Goal: Navigation & Orientation: Find specific page/section

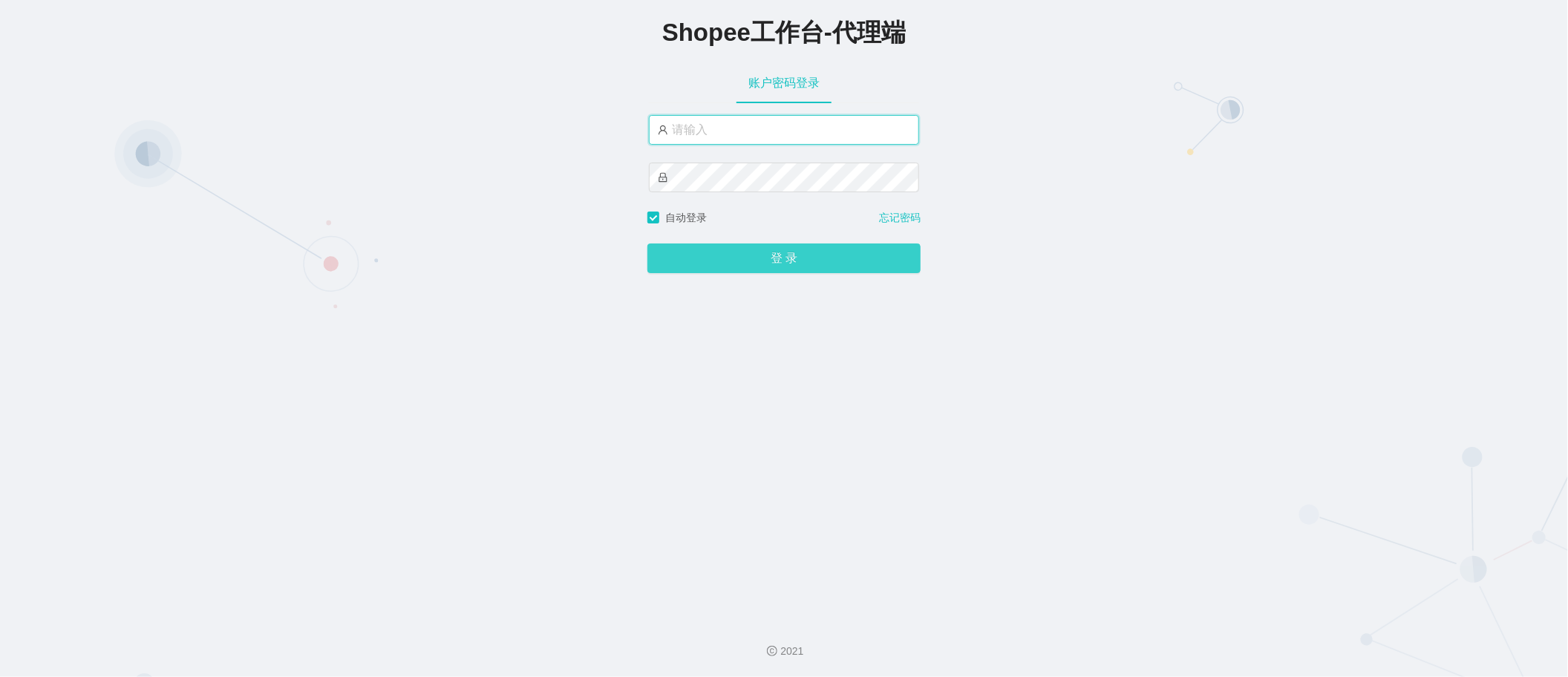
type input "永赚982"
click at [781, 264] on button "登 录" at bounding box center [784, 258] width 273 height 30
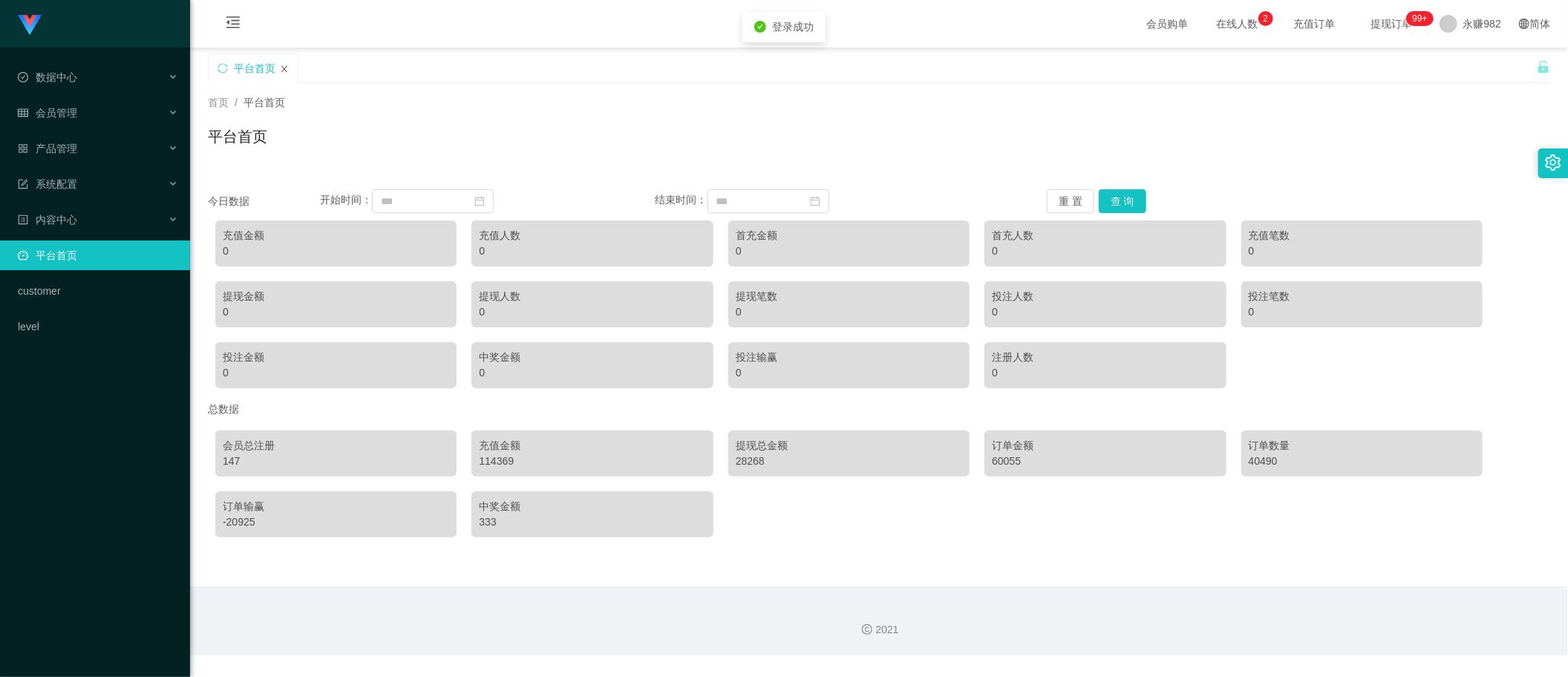
click at [287, 67] on icon "图标: close" at bounding box center [284, 69] width 9 height 9
click at [84, 76] on div "数据中心" at bounding box center [95, 77] width 190 height 30
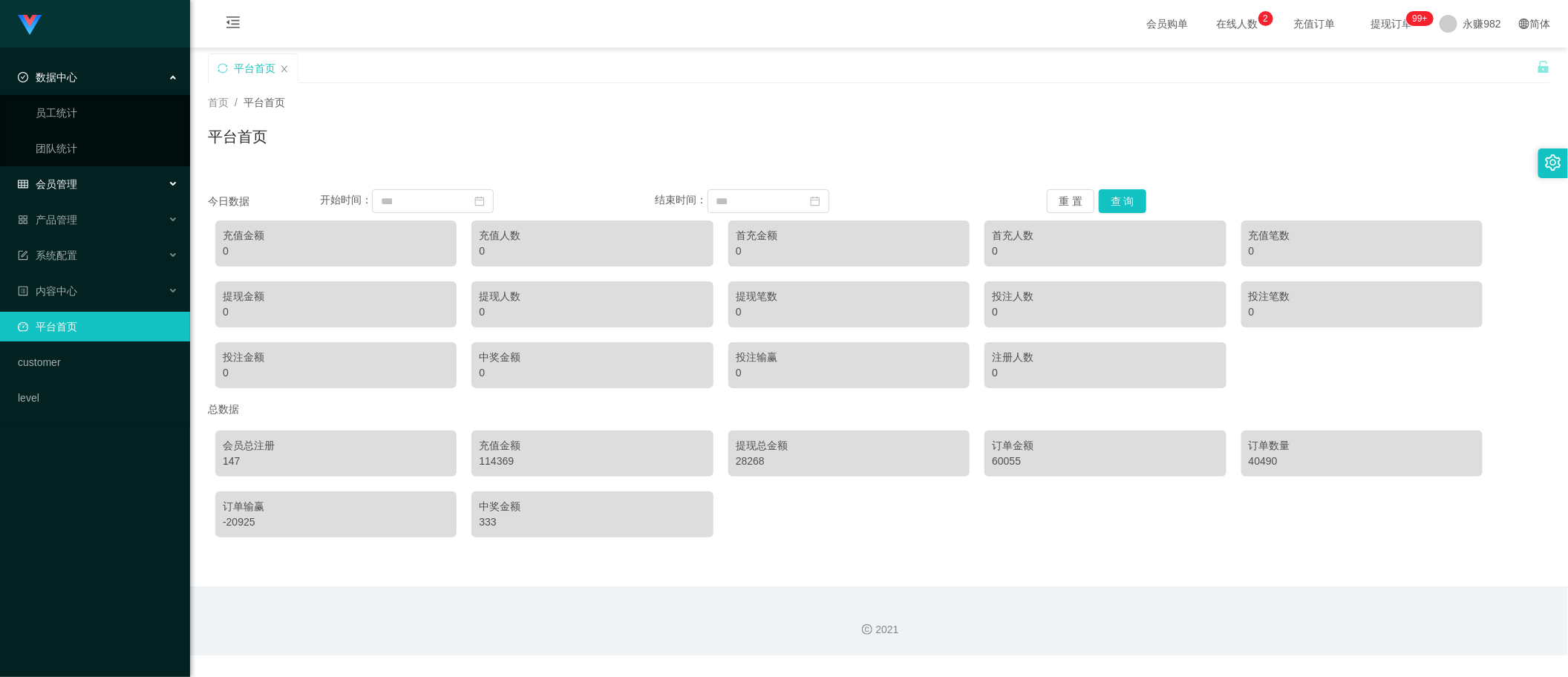
click at [68, 182] on span "会员管理" at bounding box center [48, 184] width 60 height 12
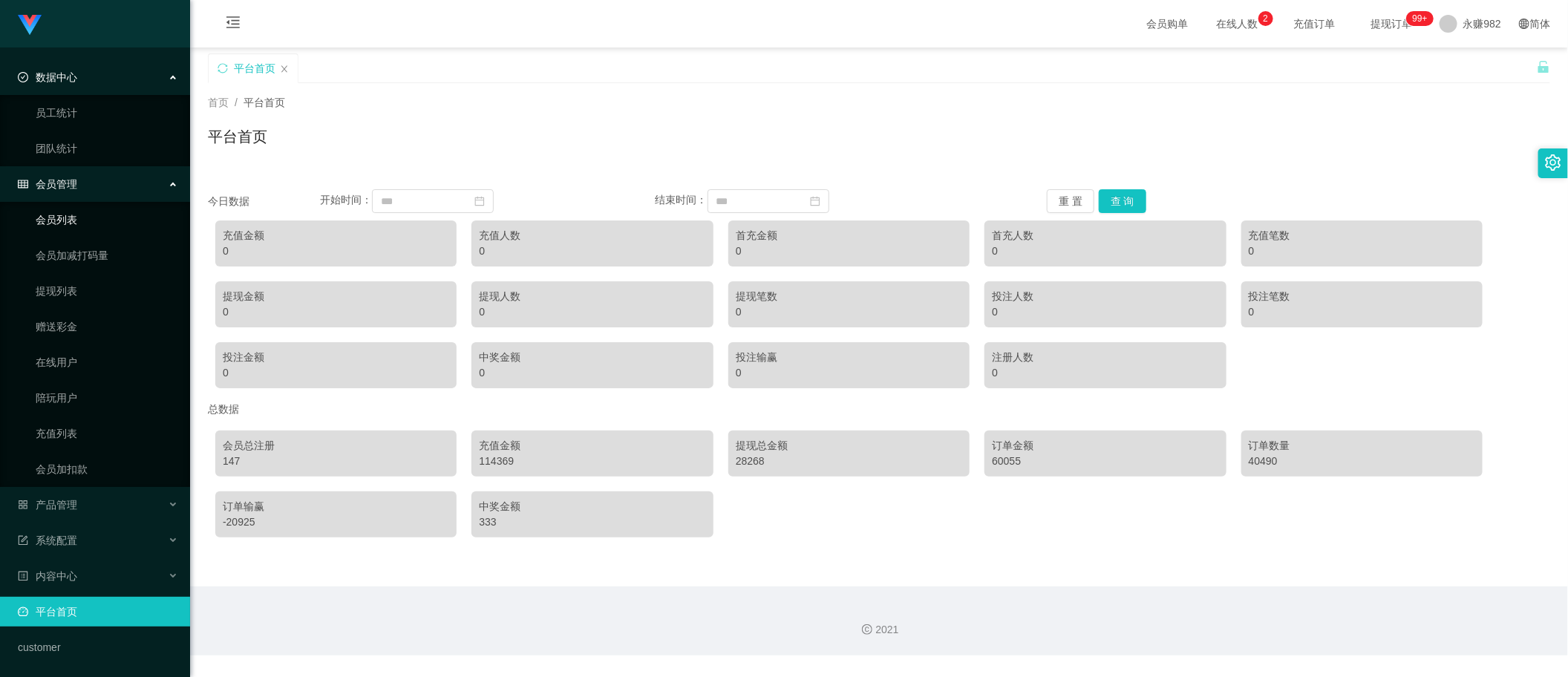
click at [52, 220] on link "会员列表" at bounding box center [107, 219] width 142 height 30
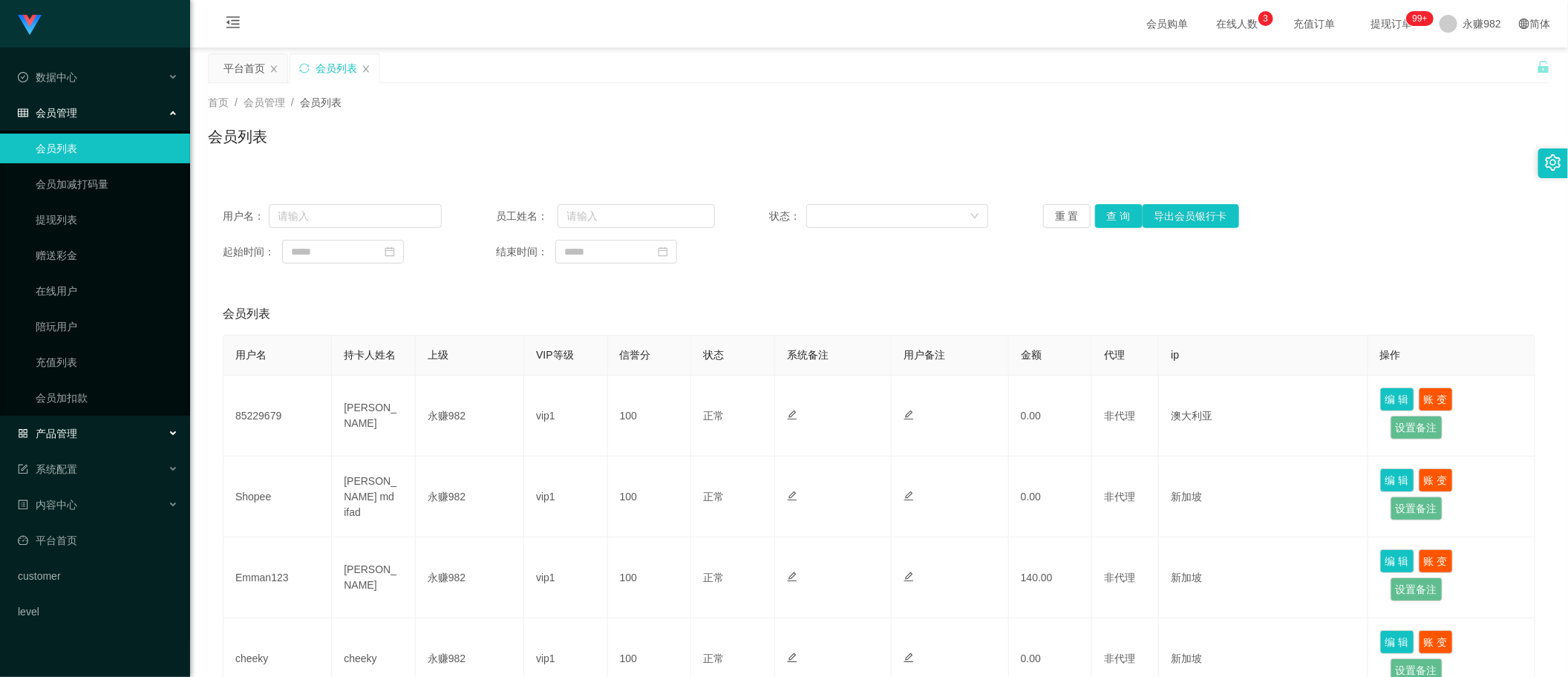
click at [75, 424] on div "产品管理" at bounding box center [95, 433] width 190 height 30
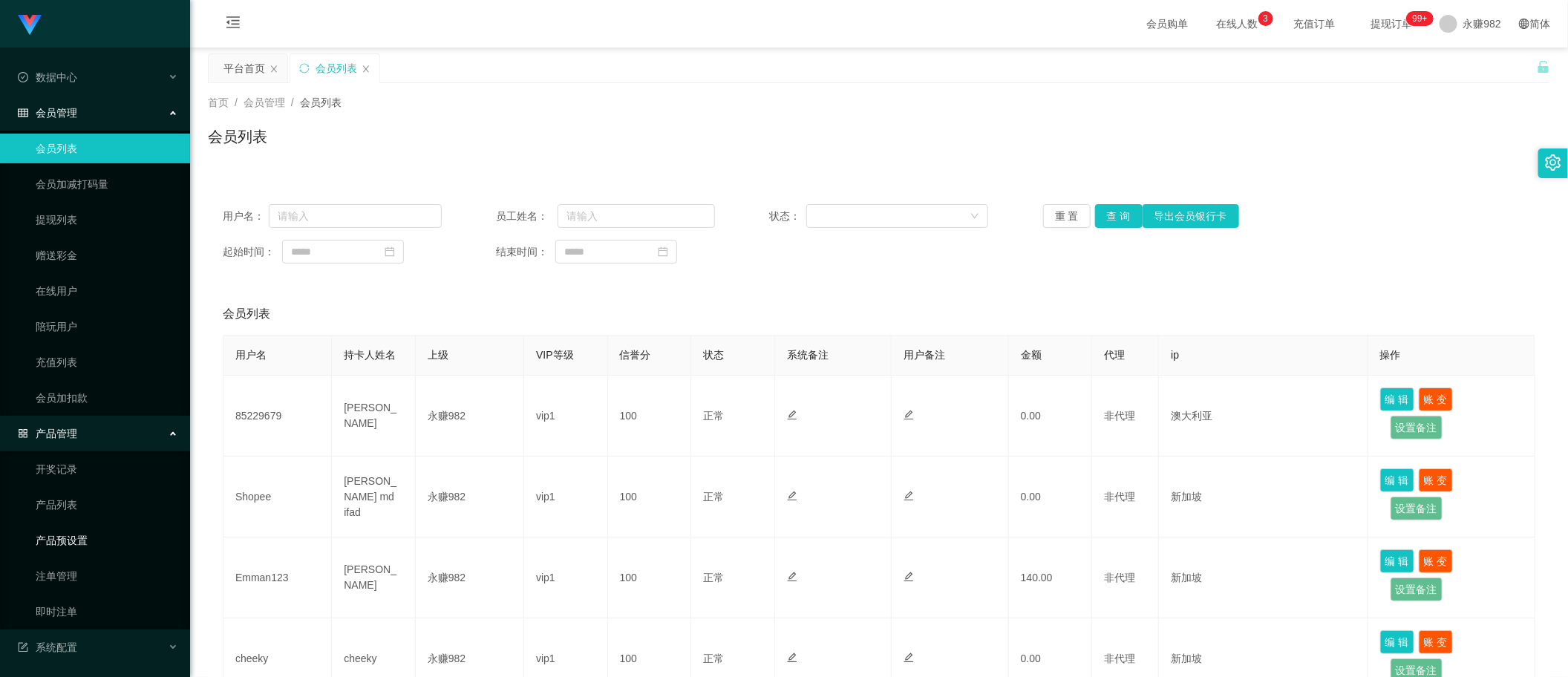
click at [74, 541] on link "产品预设置" at bounding box center [107, 540] width 142 height 30
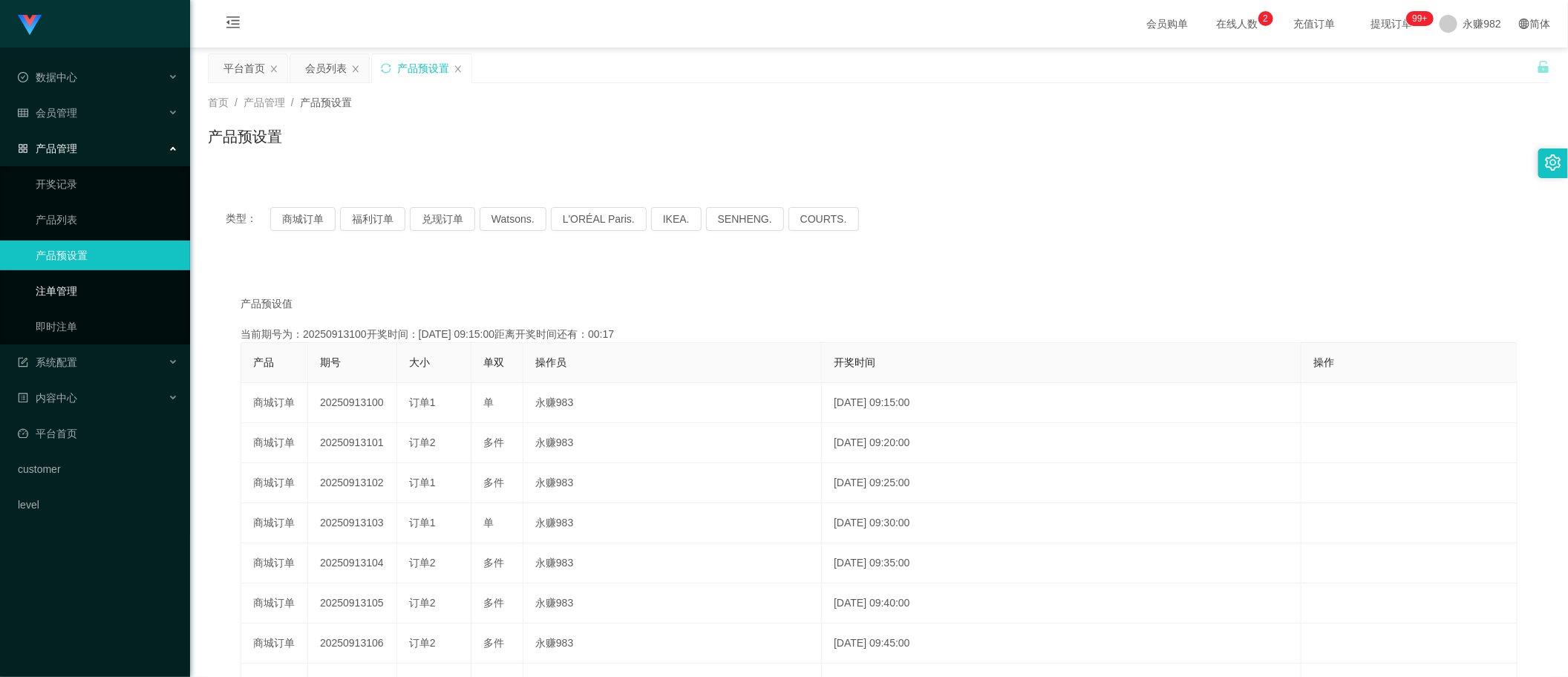
click at [64, 283] on link "注单管理" at bounding box center [107, 291] width 142 height 30
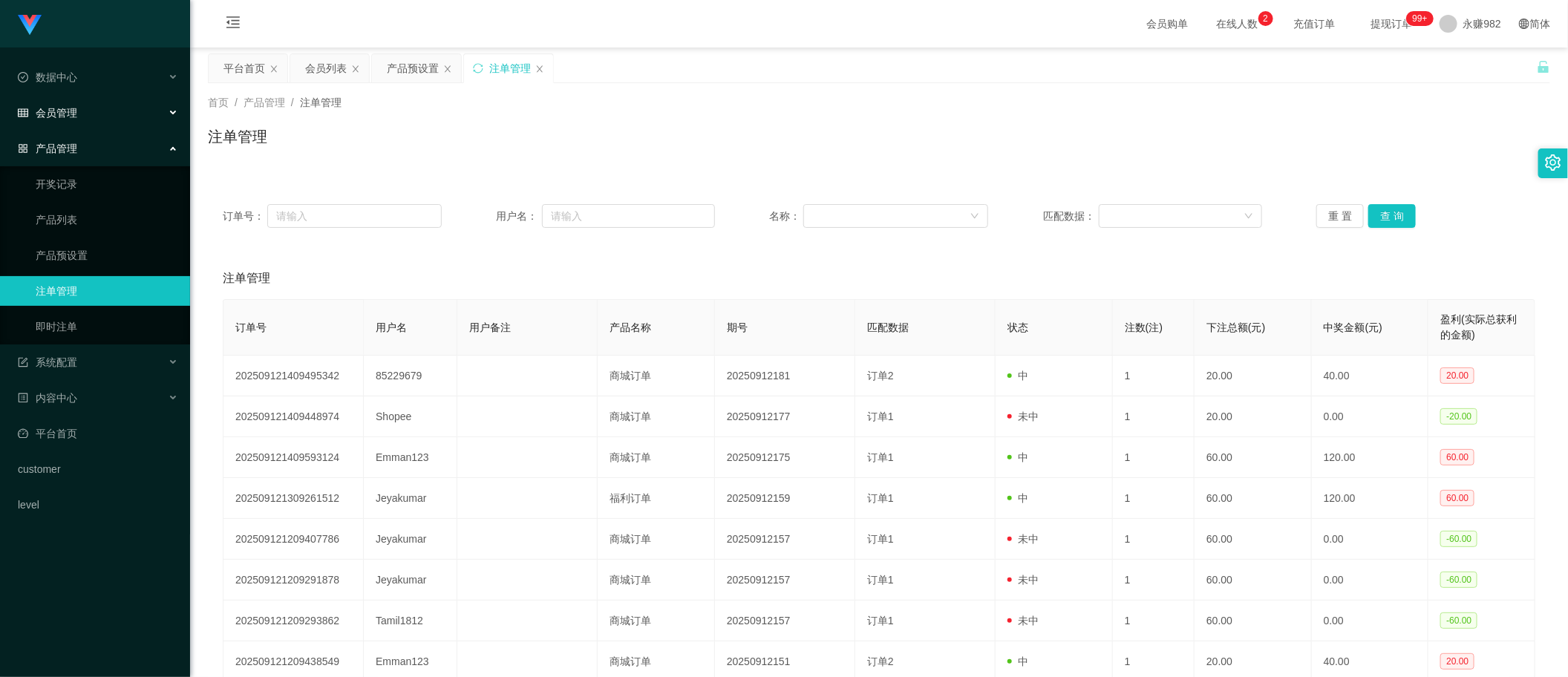
click at [80, 112] on div "会员管理" at bounding box center [95, 113] width 190 height 30
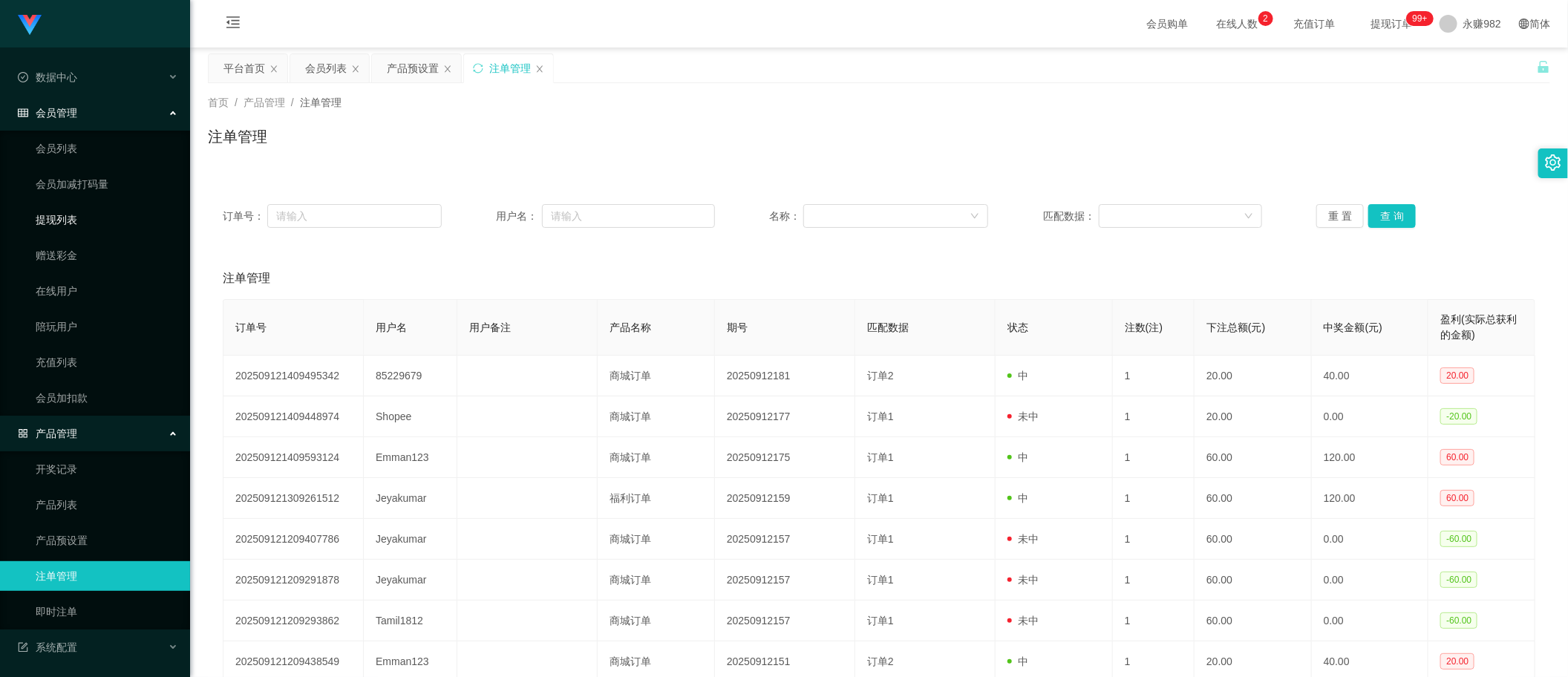
click at [78, 223] on link "提现列表" at bounding box center [107, 219] width 142 height 30
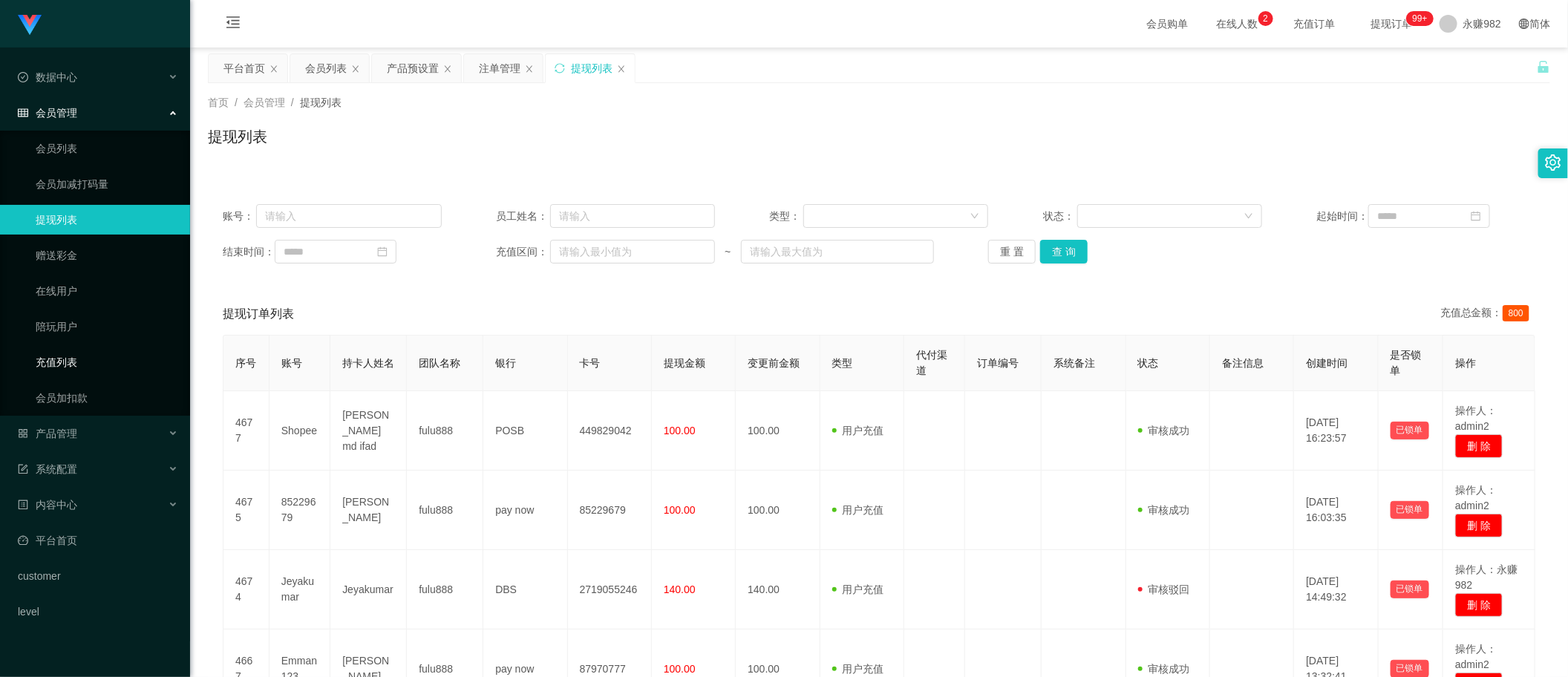
click at [72, 362] on link "充值列表" at bounding box center [107, 362] width 142 height 30
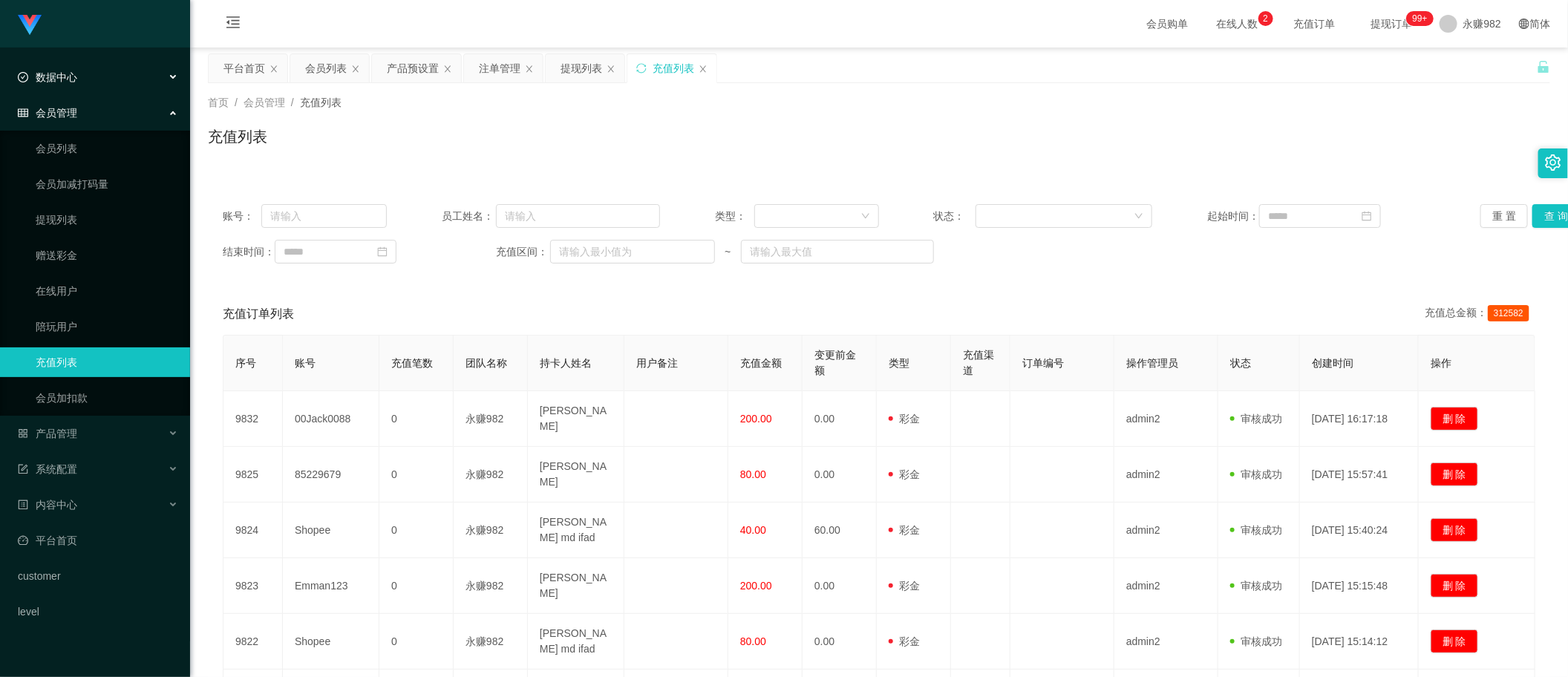
click at [68, 72] on span "数据中心" at bounding box center [48, 78] width 60 height 12
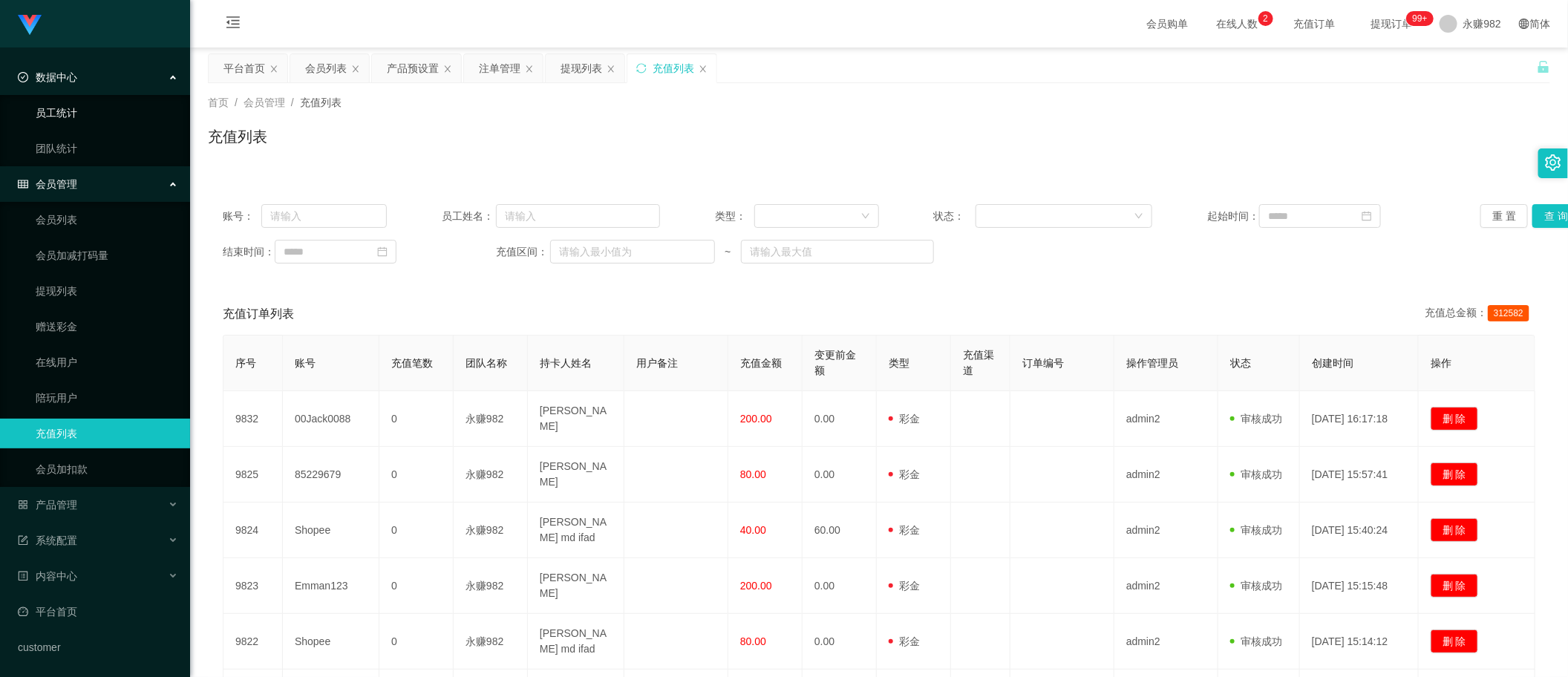
click at [76, 124] on link "员工统计" at bounding box center [107, 113] width 142 height 30
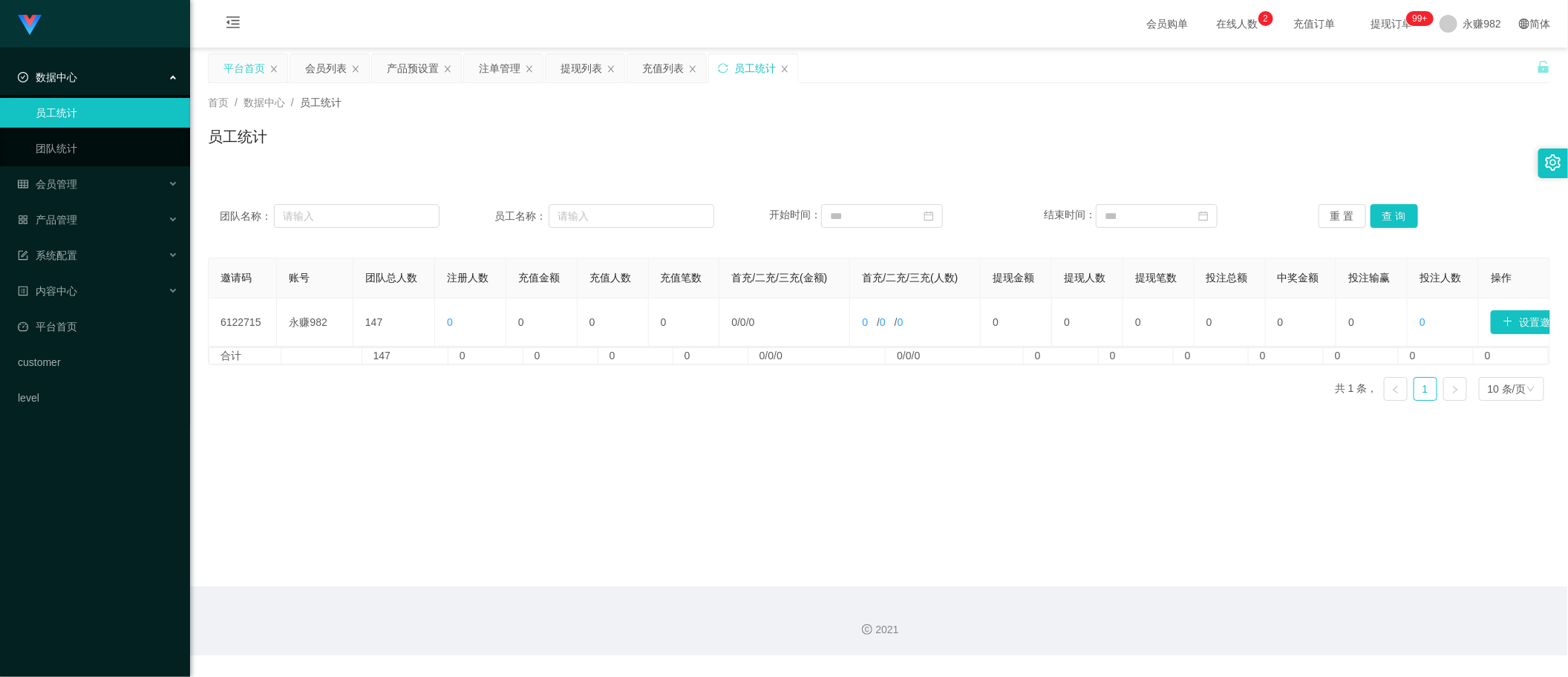
click at [247, 72] on div "平台首页" at bounding box center [244, 68] width 42 height 28
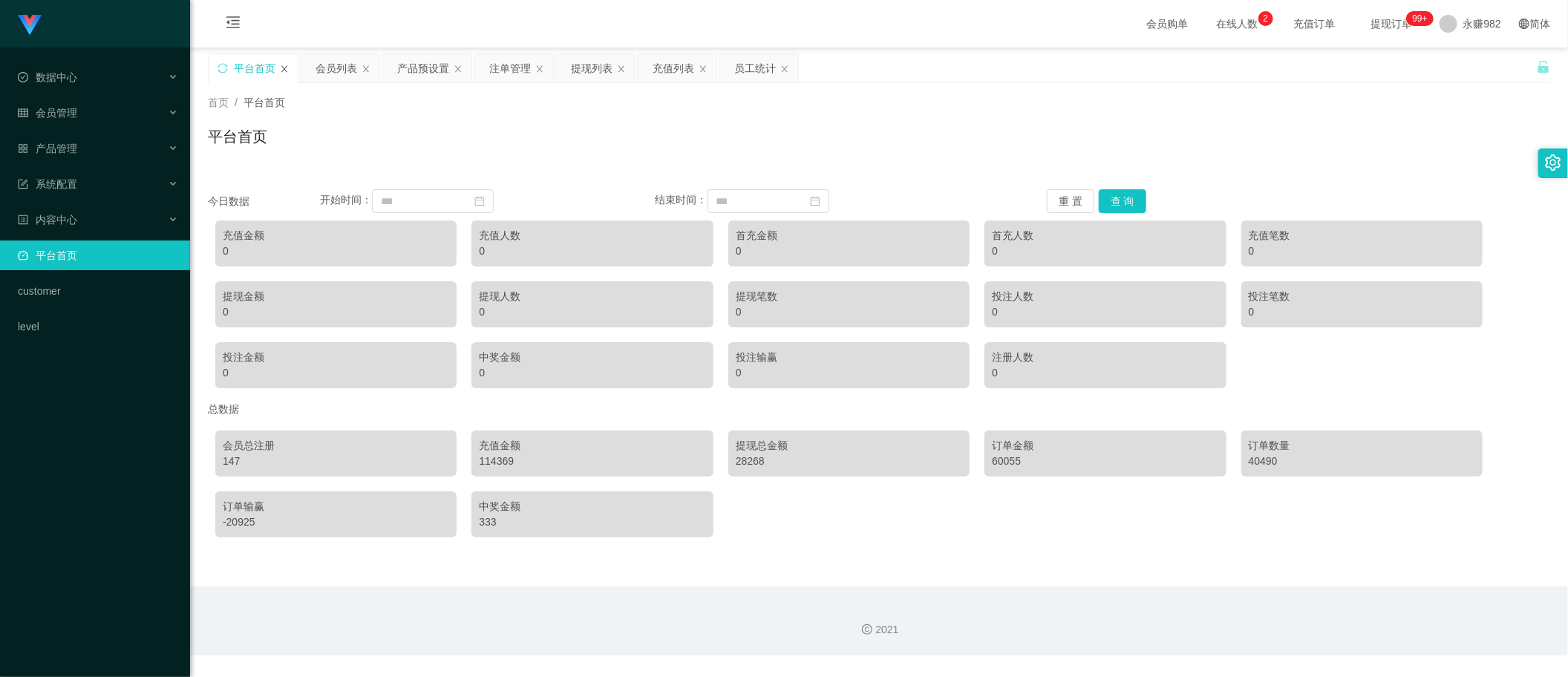
click at [284, 72] on icon "图标: close" at bounding box center [284, 69] width 9 height 9
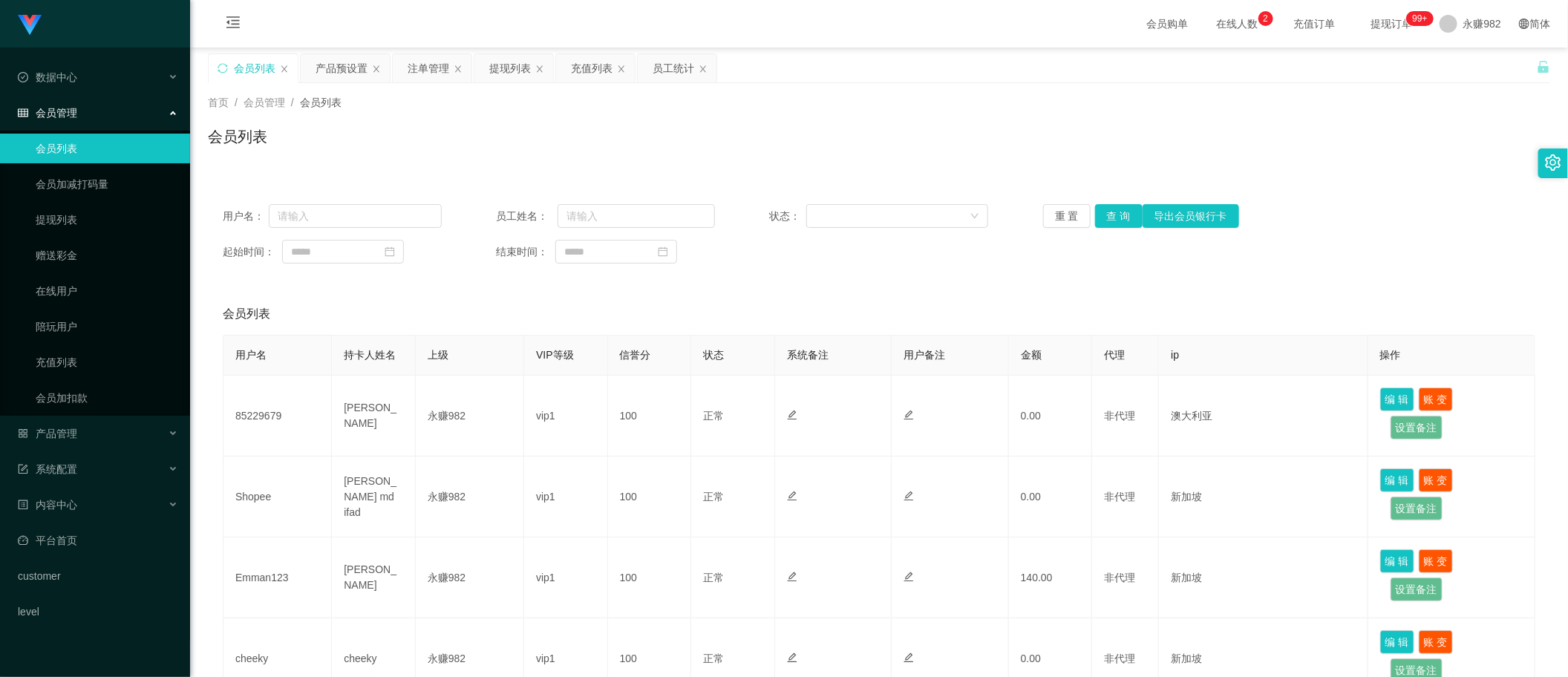
click at [940, 295] on div "会员列表" at bounding box center [879, 314] width 1313 height 42
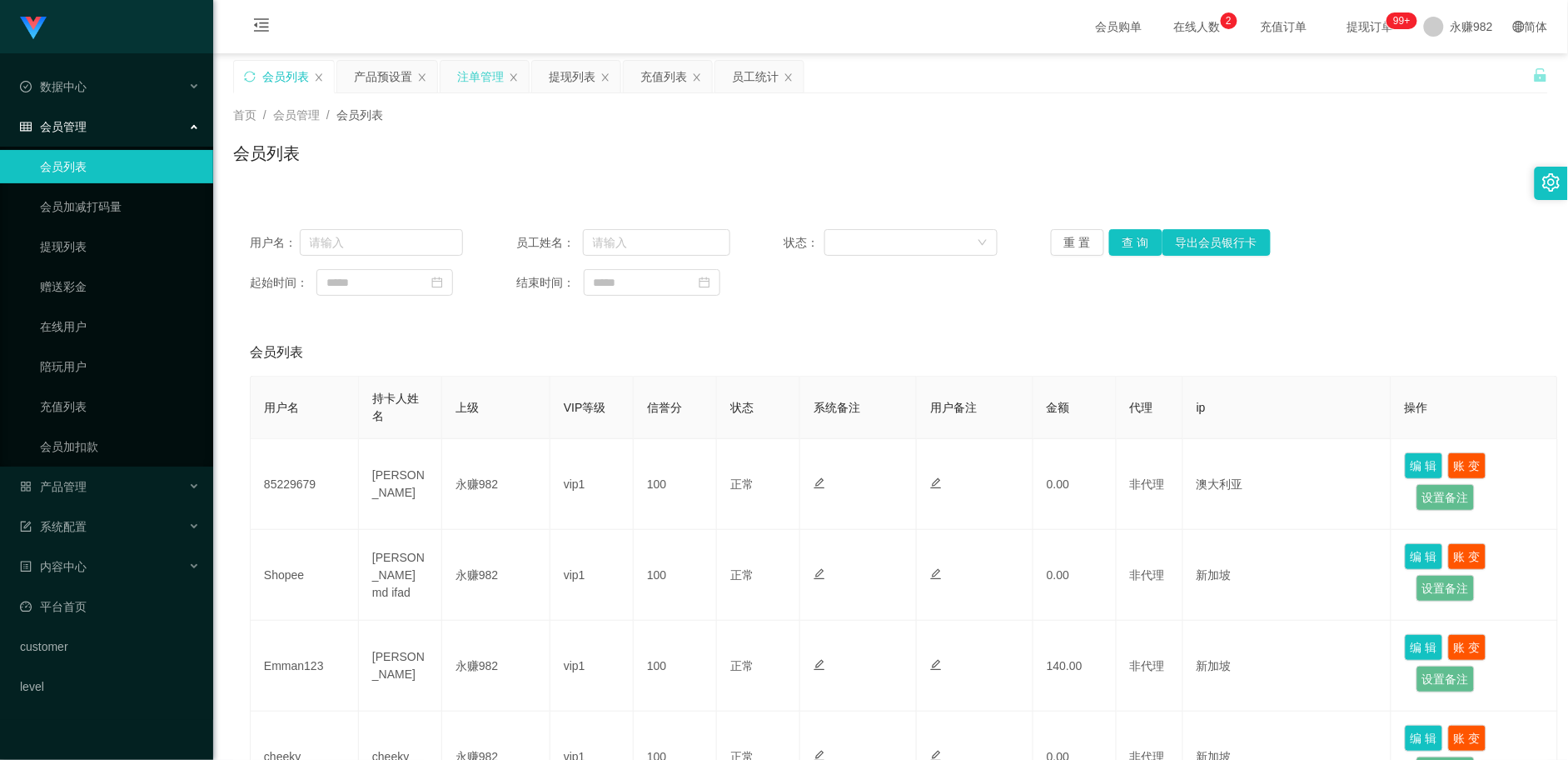
click at [467, 73] on div "注单管理" at bounding box center [480, 77] width 47 height 32
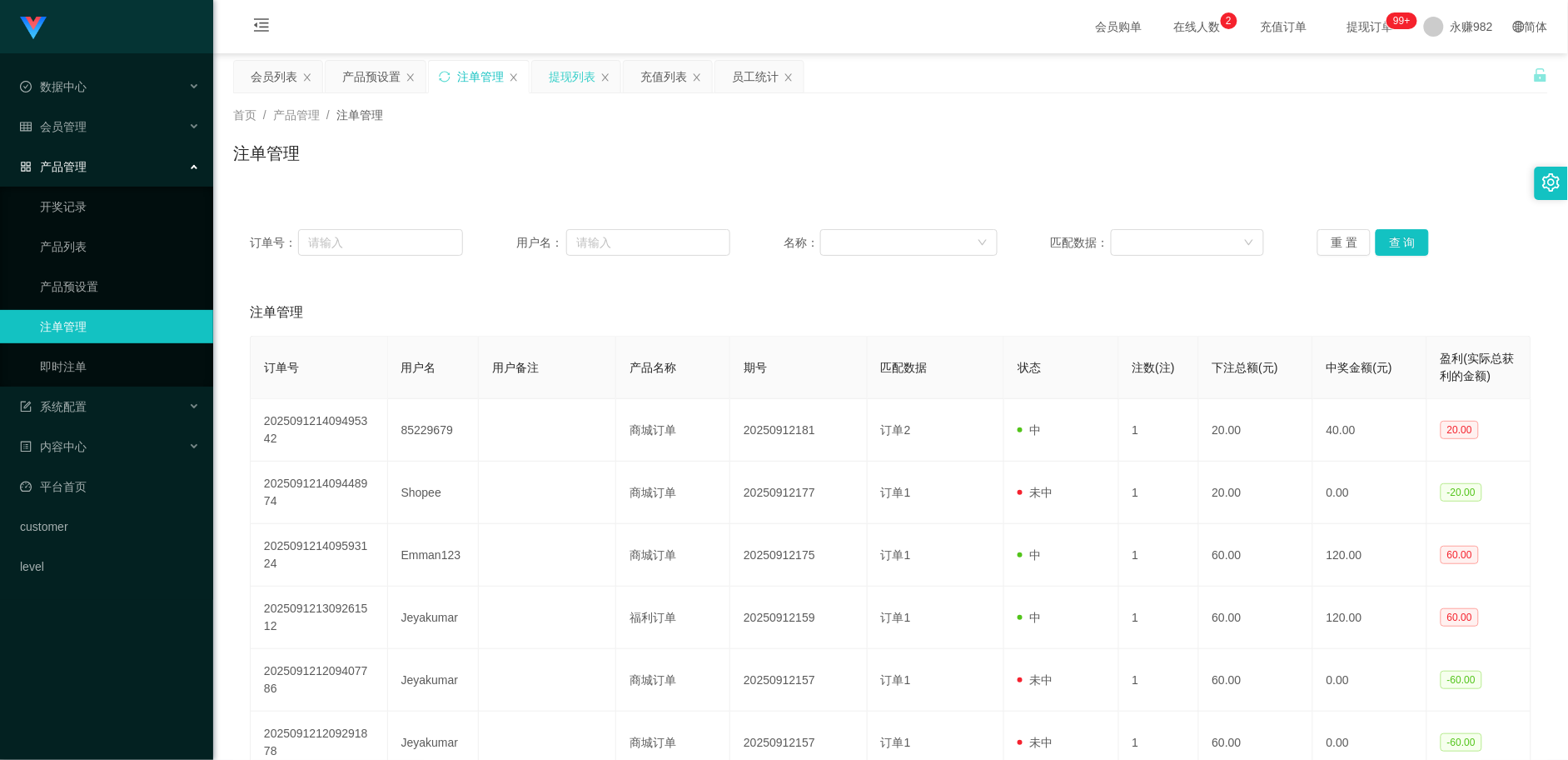
click at [571, 73] on div "提现列表" at bounding box center [572, 77] width 47 height 32
